Goal: Register for event/course

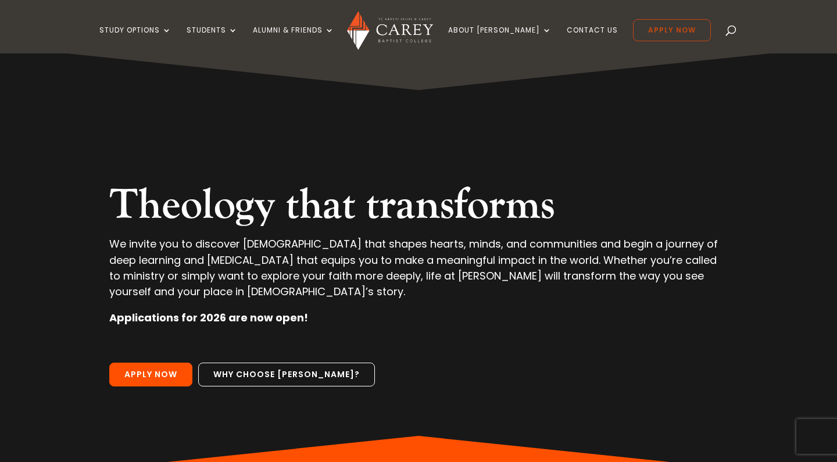
click at [669, 38] on link "Apply Now" at bounding box center [672, 30] width 78 height 22
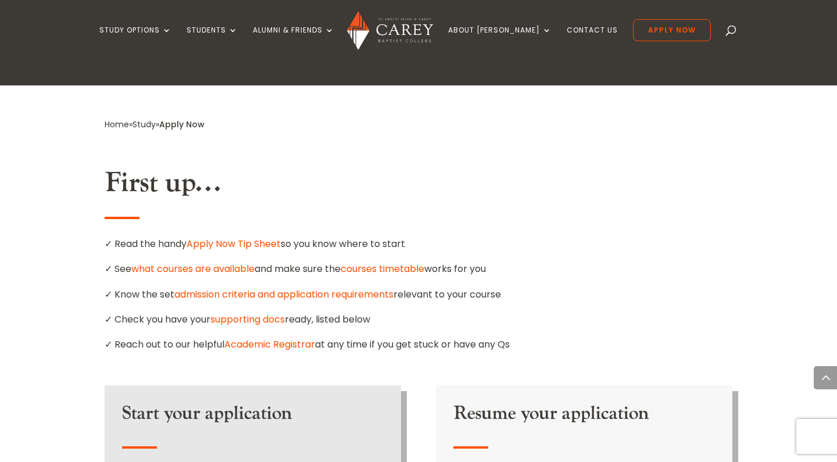
scroll to position [551, 0]
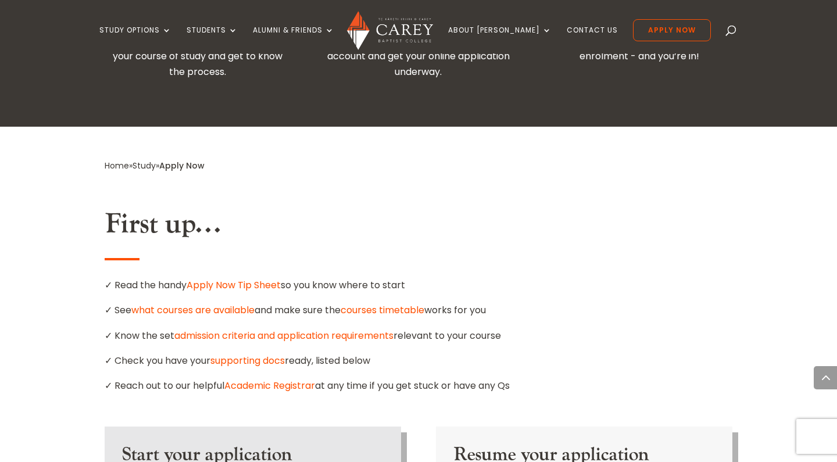
click at [359, 208] on h2 "First up…" at bounding box center [419, 228] width 628 height 40
click at [373, 208] on h2 "First up…" at bounding box center [419, 228] width 628 height 40
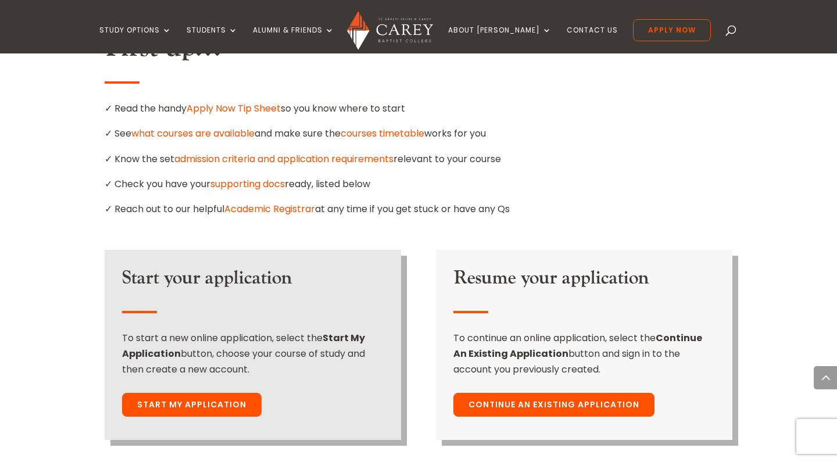
scroll to position [729, 0]
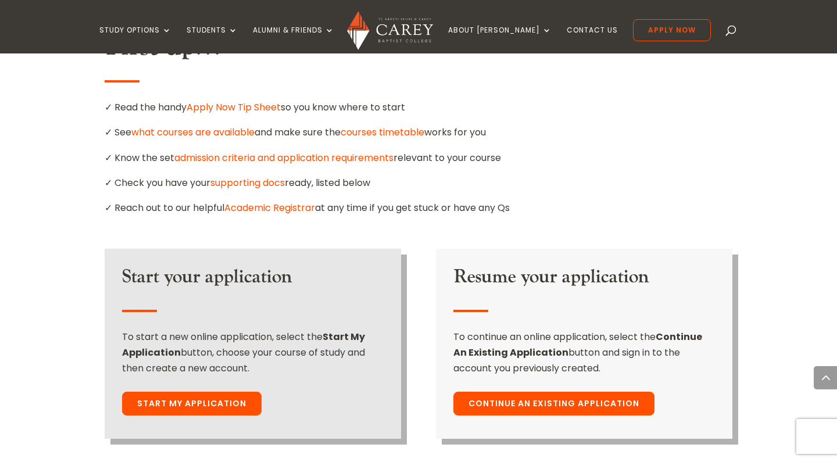
click at [186, 392] on link "Start My Application" at bounding box center [192, 404] width 140 height 24
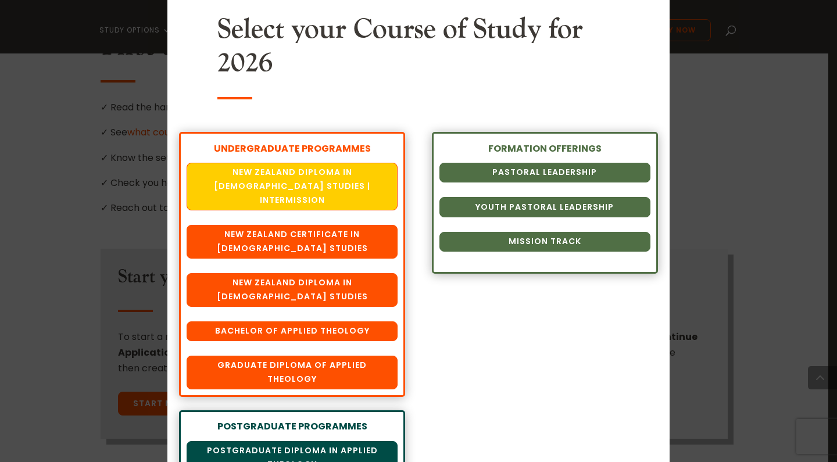
scroll to position [44, 0]
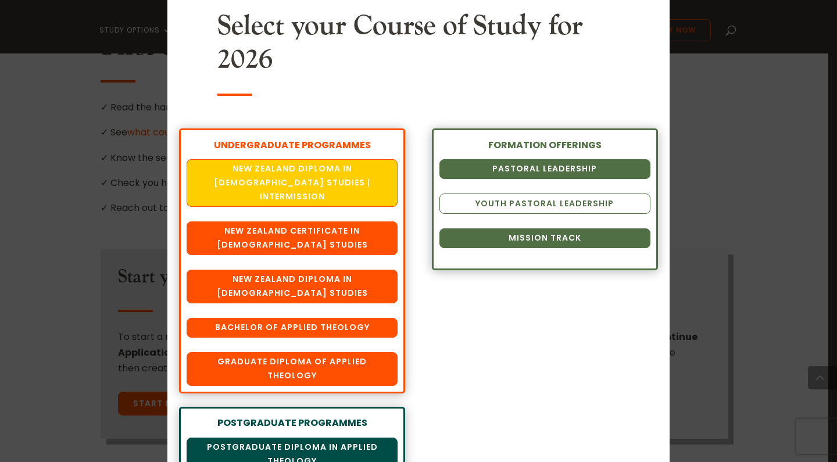
click at [491, 201] on link "Youth Pastoral Leadership" at bounding box center [545, 204] width 211 height 20
click at [592, 206] on link "Youth Pastoral Leadership" at bounding box center [545, 204] width 211 height 20
click at [514, 204] on link "Youth Pastoral Leadership" at bounding box center [545, 204] width 211 height 20
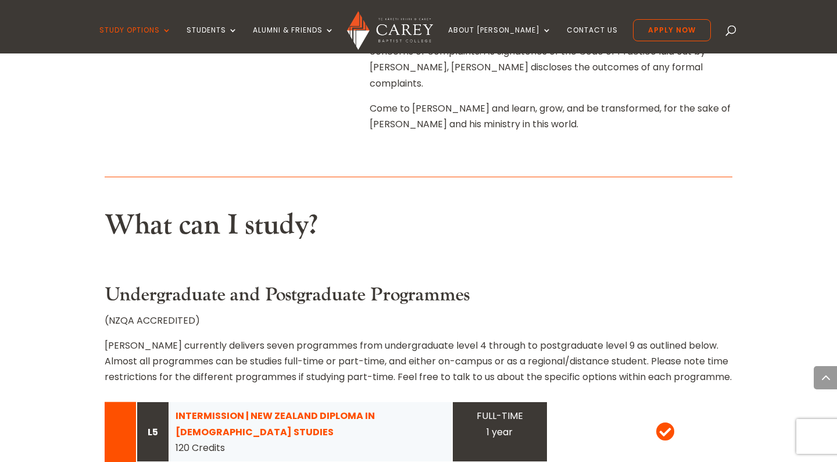
scroll to position [890, 0]
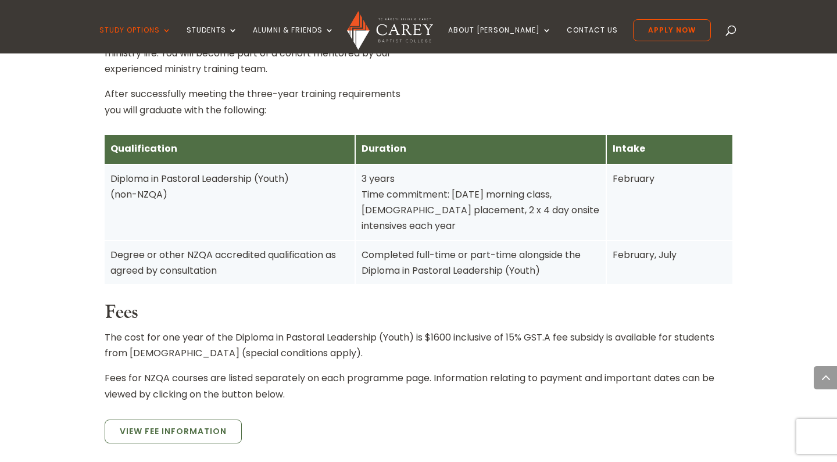
scroll to position [751, 0]
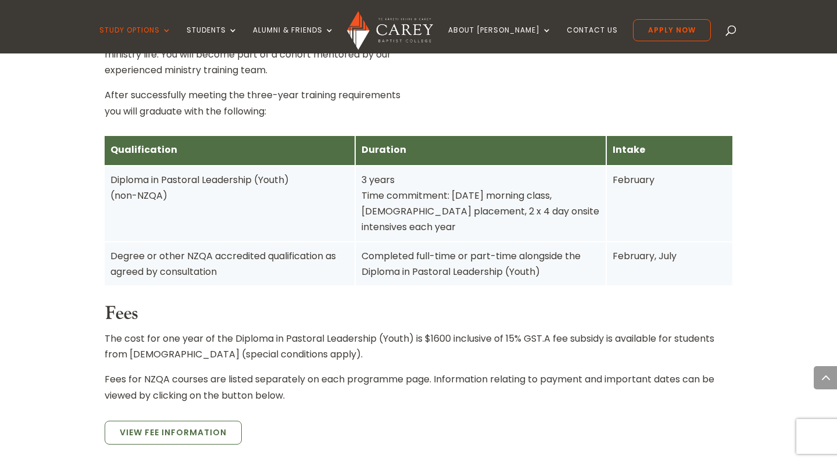
click at [437, 425] on div "Qualification Duration Intake Diploma in Pastoral Leadership (Youth) (non-NZQA)…" at bounding box center [419, 297] width 628 height 355
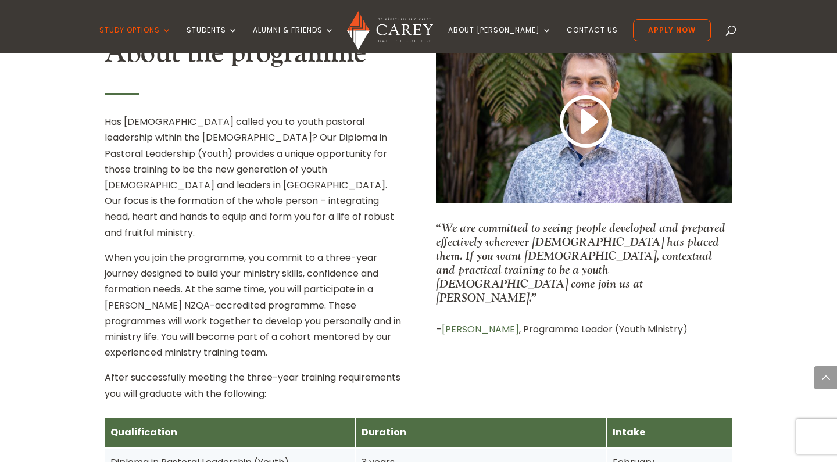
scroll to position [474, 0]
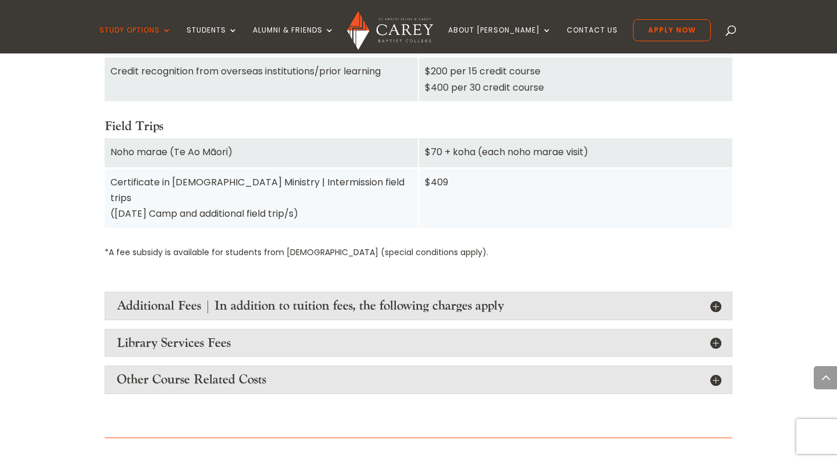
scroll to position [1347, 0]
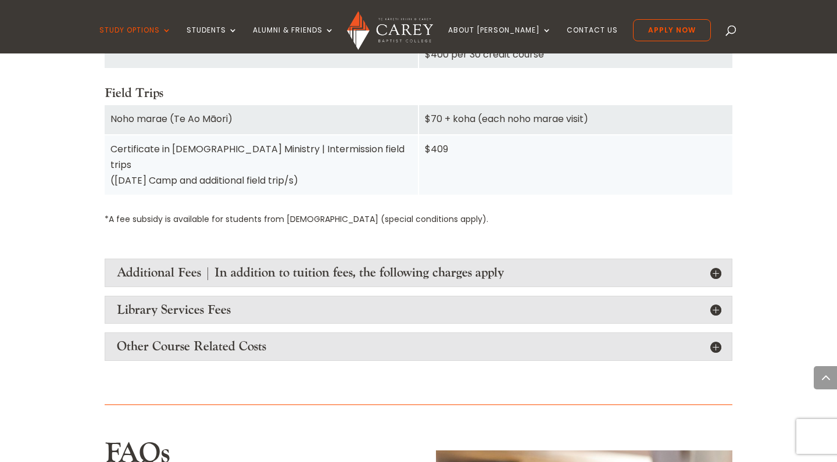
click at [714, 265] on h4 "Additional Fees | In addition to tuition fees, the following charges apply" at bounding box center [419, 272] width 604 height 15
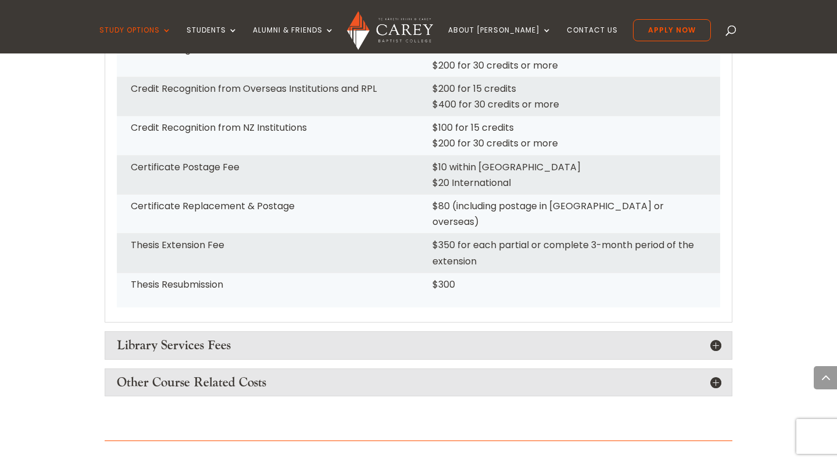
scroll to position [1797, 0]
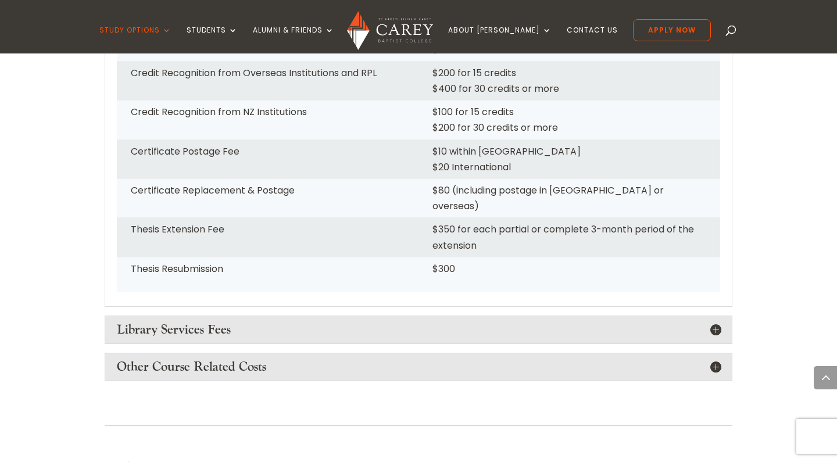
click at [712, 322] on h4 "Library Services Fees" at bounding box center [419, 329] width 604 height 15
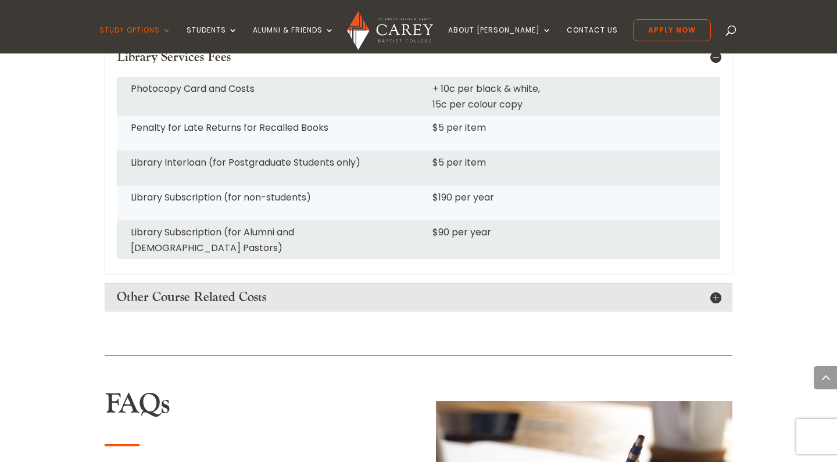
scroll to position [2063, 0]
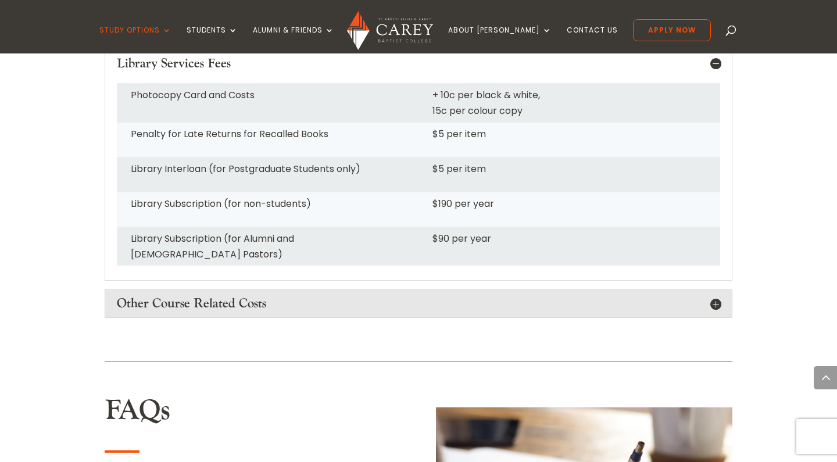
click at [702, 296] on h4 "Other Course Related Costs" at bounding box center [419, 303] width 604 height 15
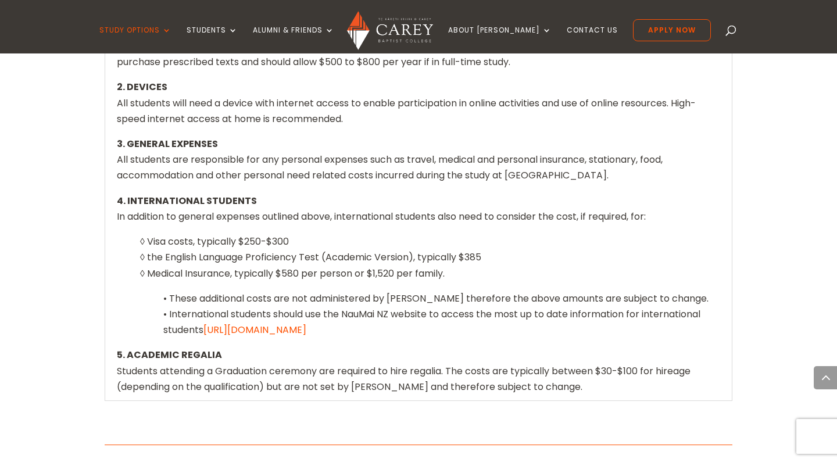
scroll to position [2371, 0]
